Goal: Task Accomplishment & Management: Manage account settings

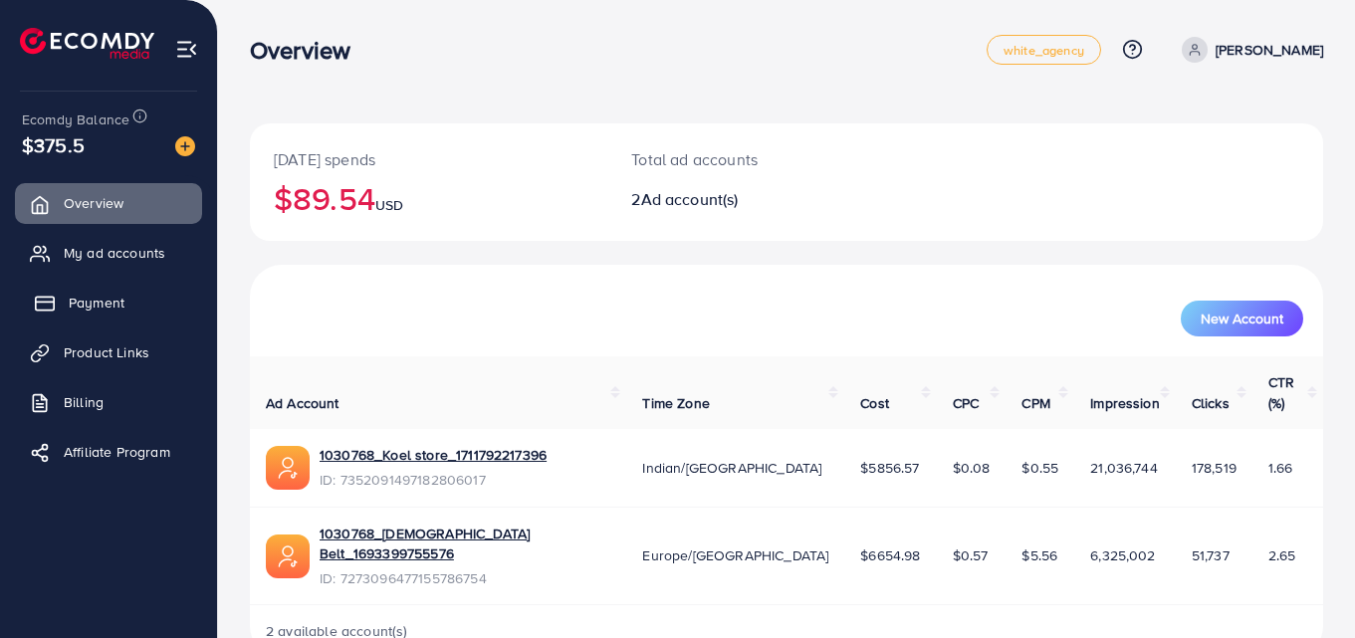
click at [99, 308] on span "Payment" at bounding box center [97, 303] width 56 height 20
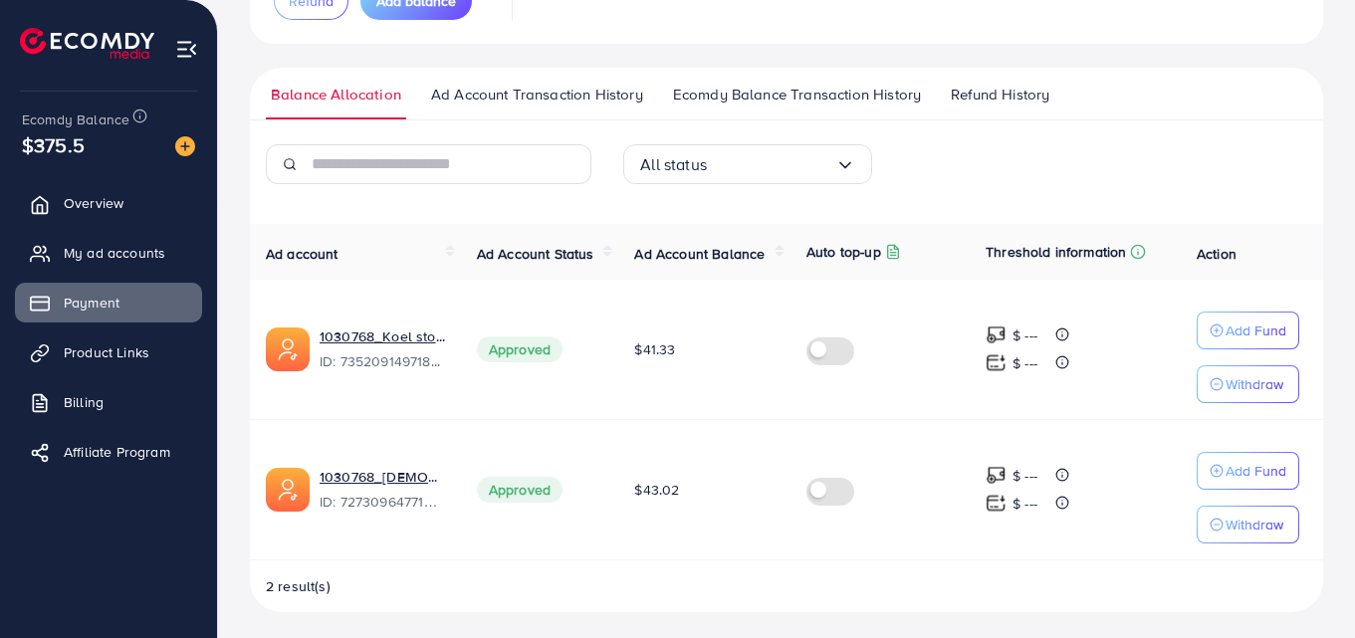
scroll to position [252, 0]
